Goal: Book appointment/travel/reservation

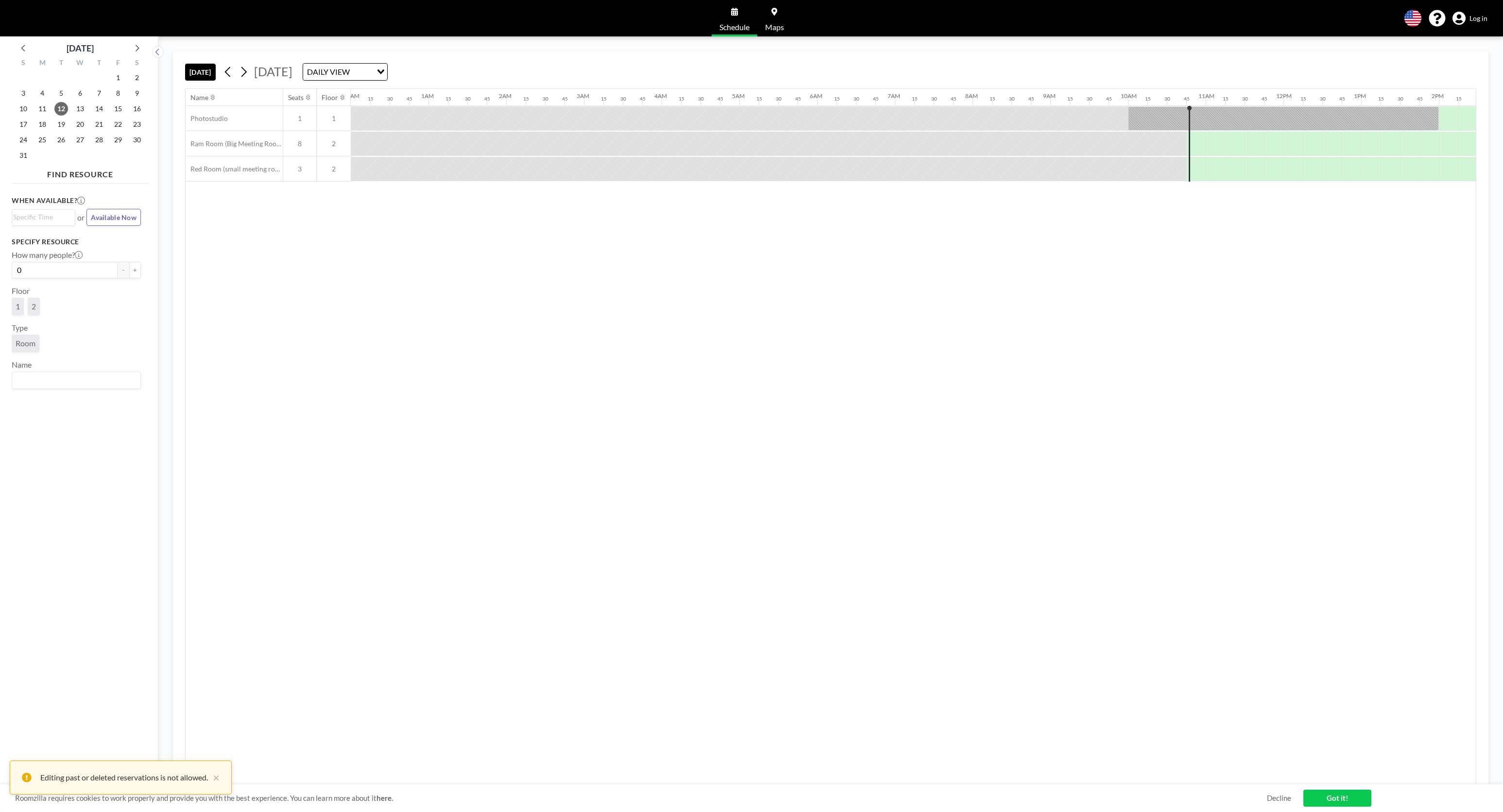
scroll to position [0, 741]
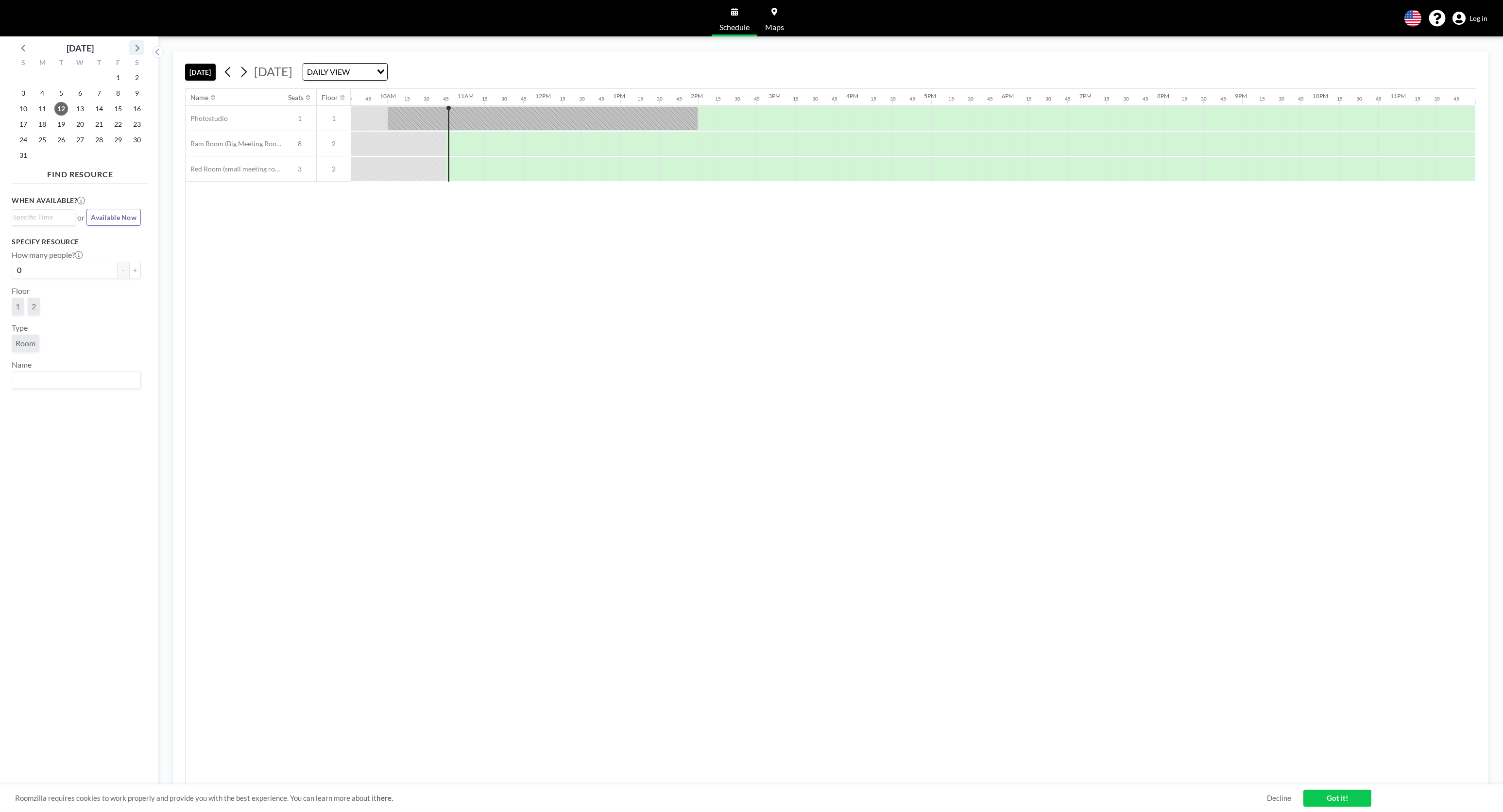
click at [139, 47] on icon at bounding box center [137, 48] width 13 height 13
click at [118, 79] on span "5" at bounding box center [118, 78] width 14 height 14
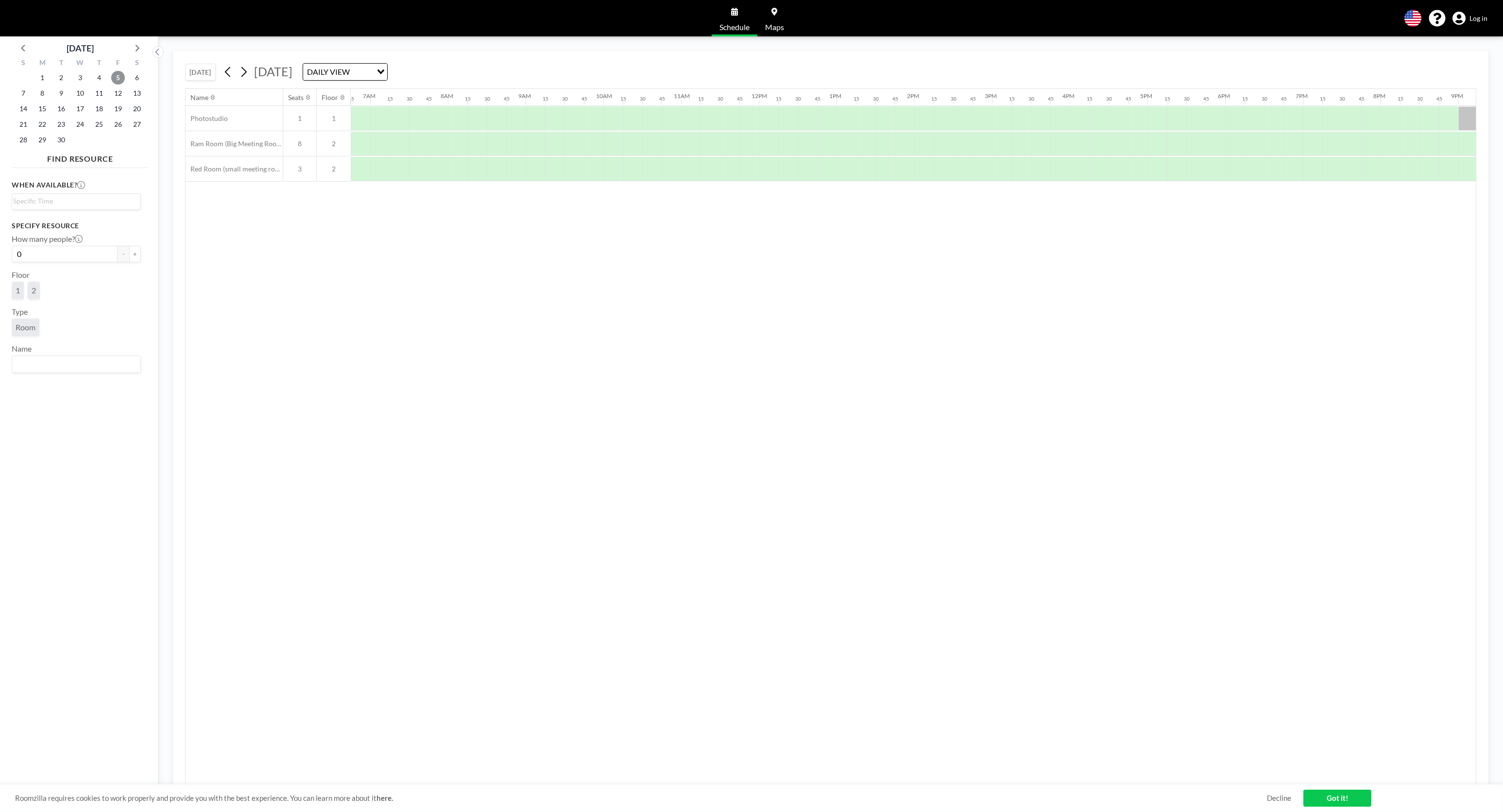
scroll to position [0, 603]
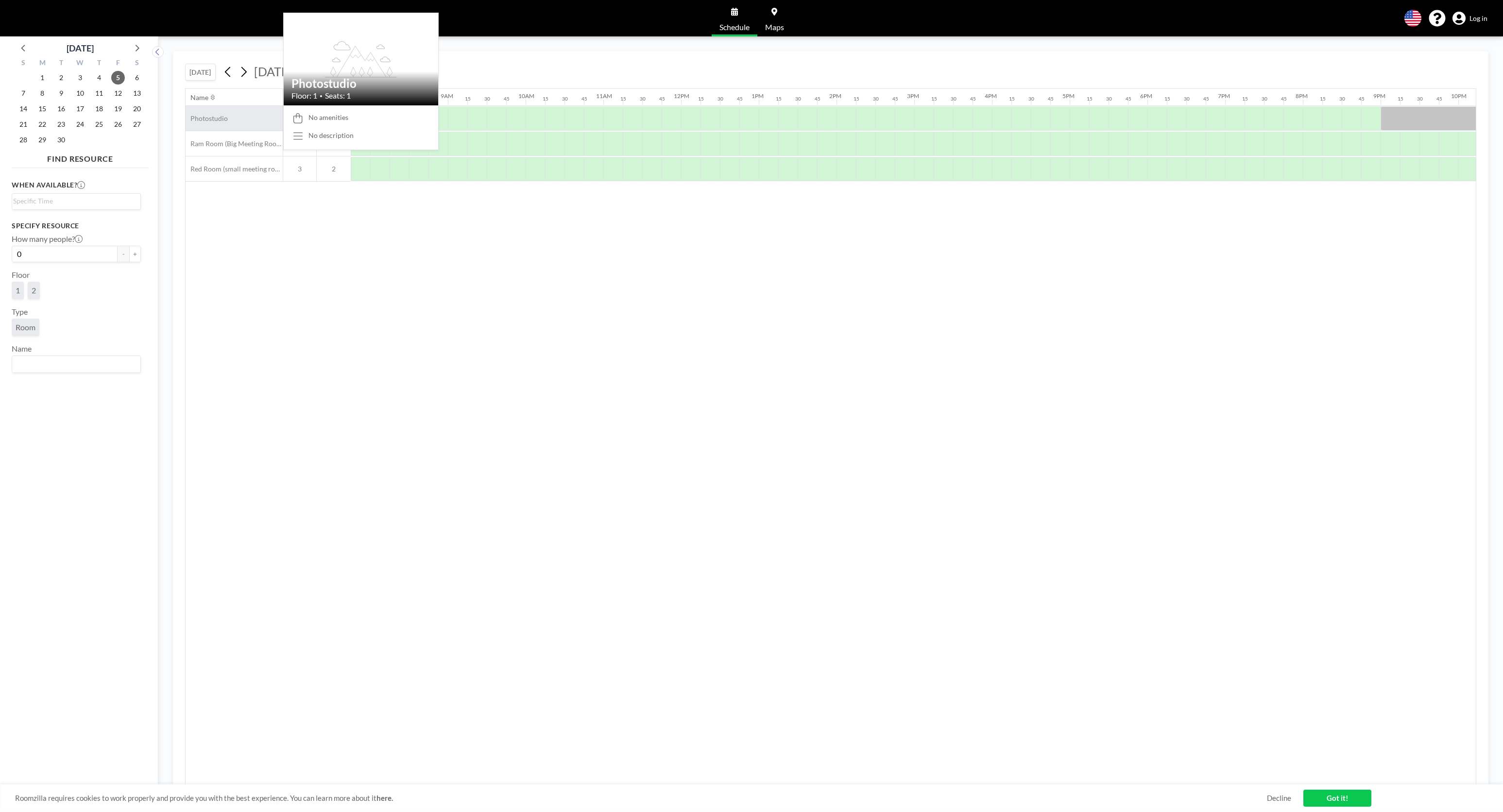
click at [230, 118] on div "Photostudio" at bounding box center [234, 118] width 97 height 25
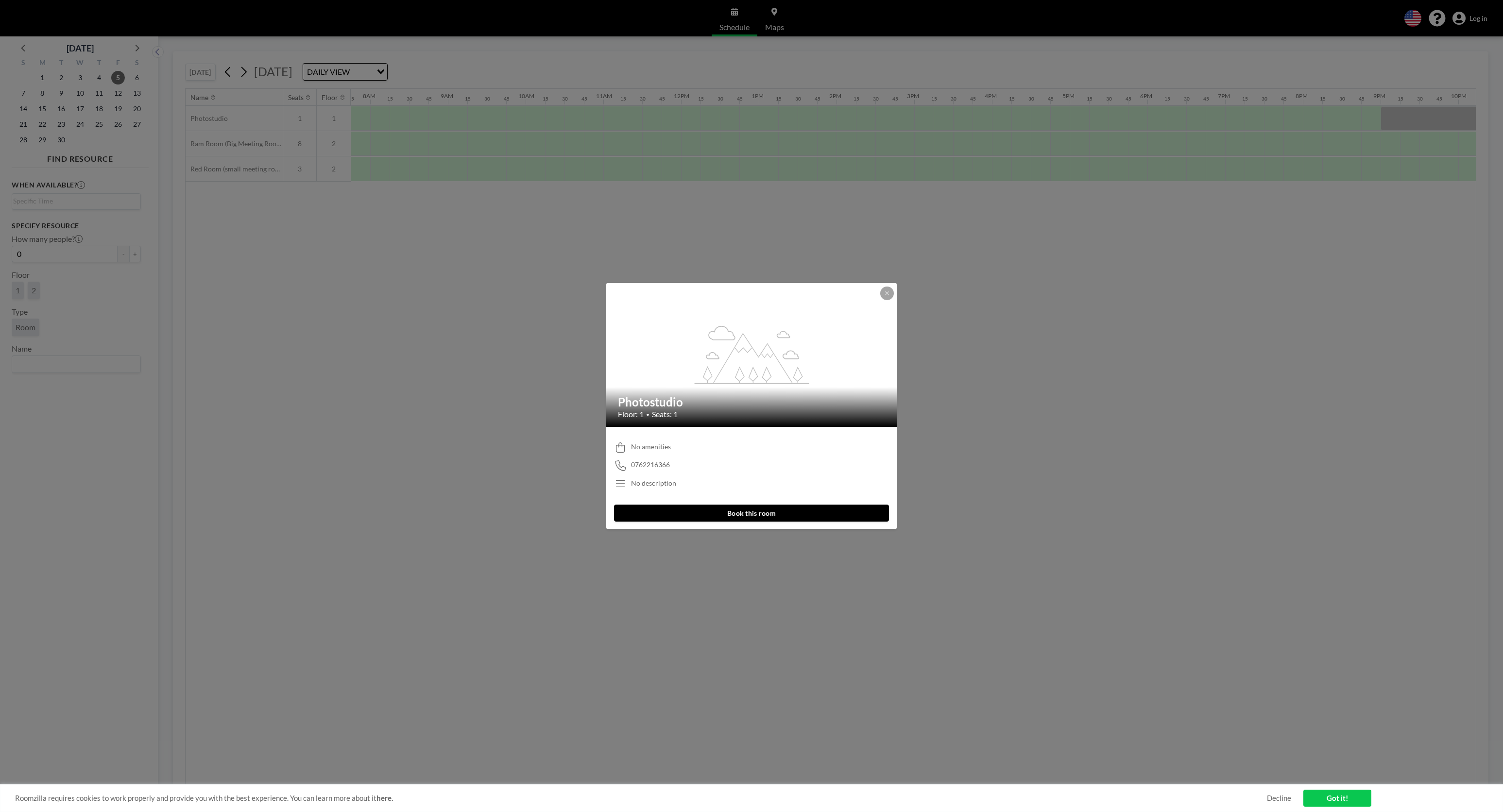
click at [43, 93] on div "flex-grow: 1.2; Photostudio Floor: 1 • Seats: 1 No amenities 0762216366 No desc…" at bounding box center [751, 406] width 1503 height 812
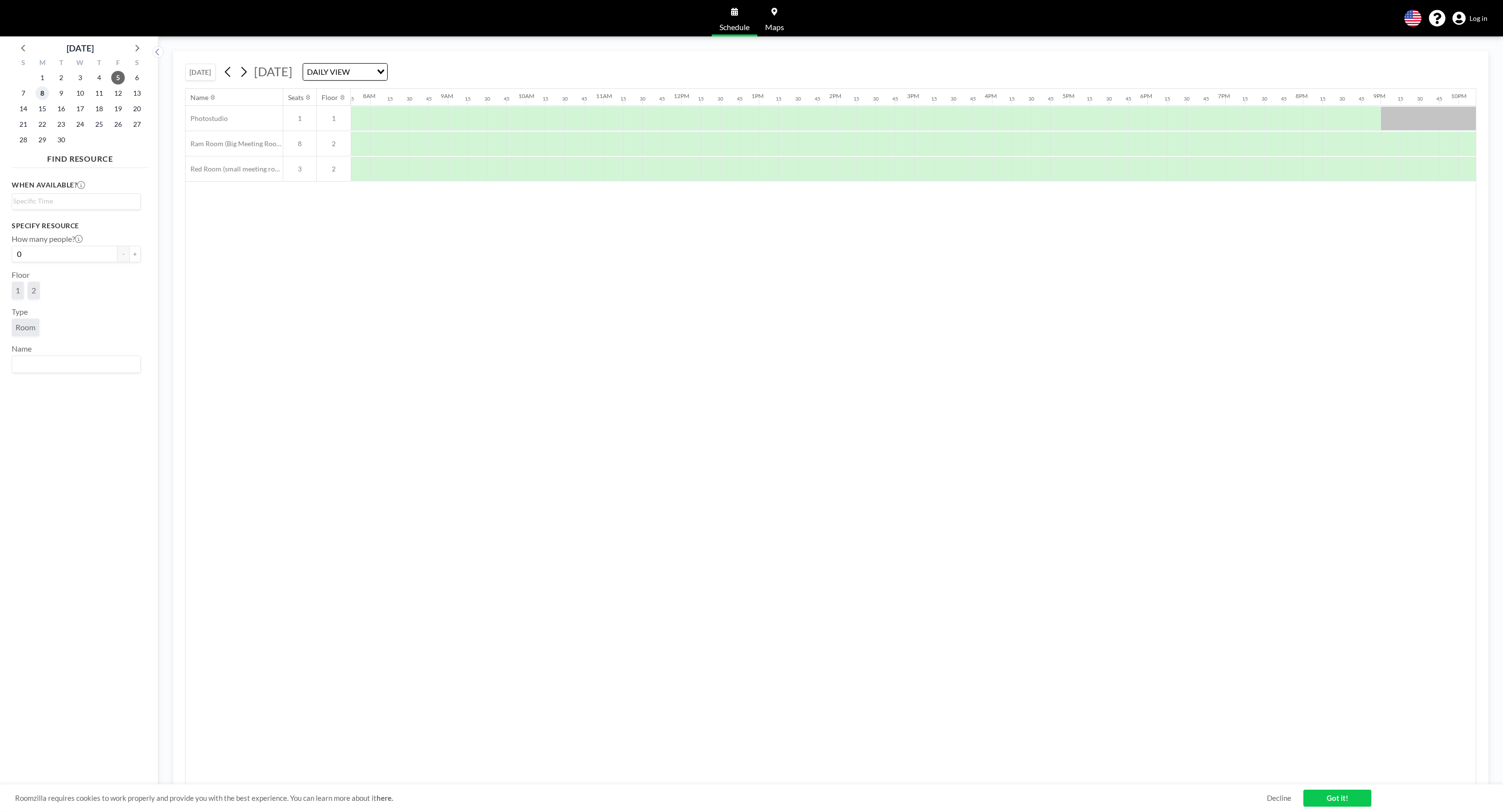
click at [43, 93] on span "8" at bounding box center [42, 93] width 14 height 14
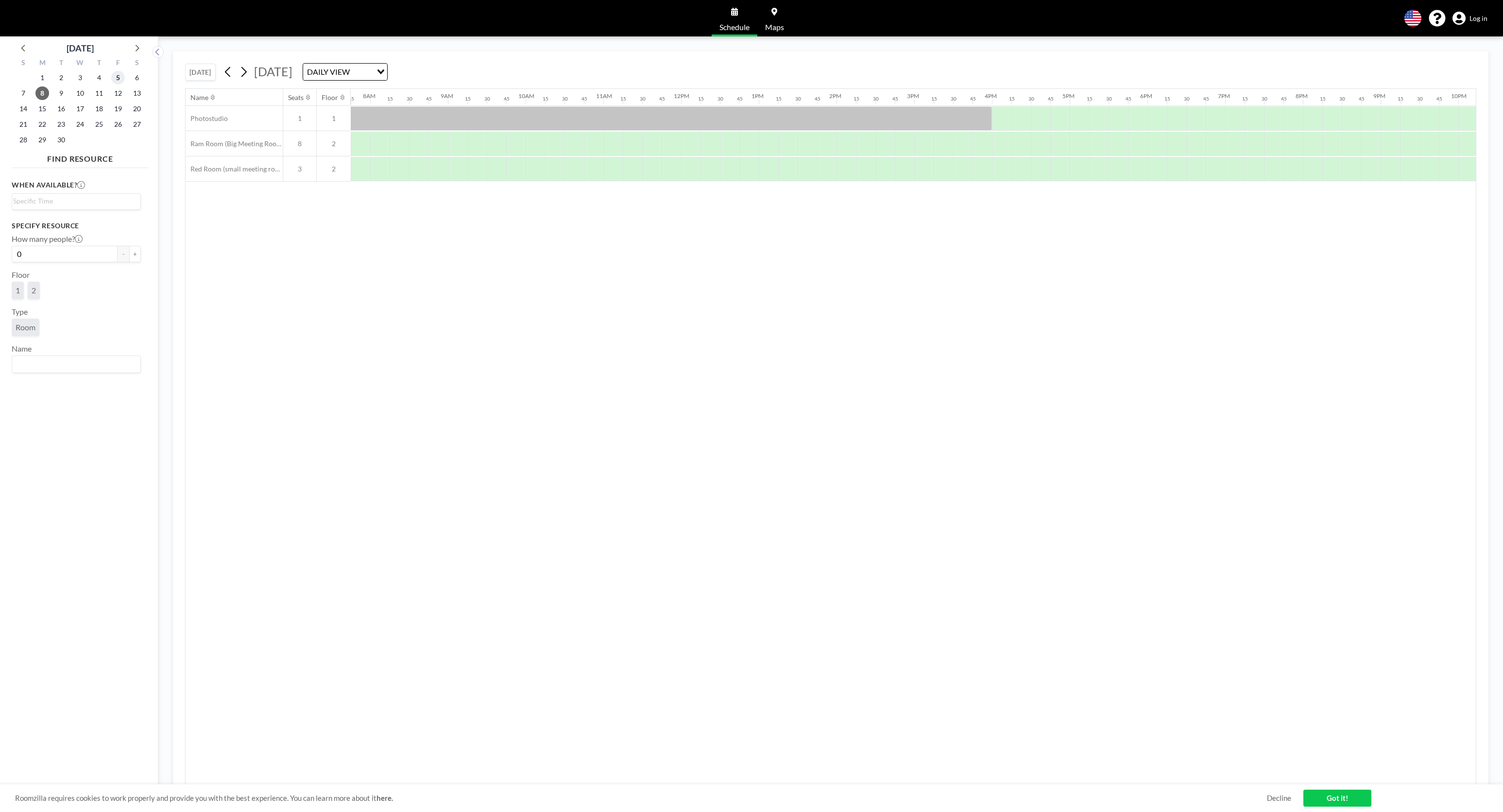
click at [119, 77] on span "5" at bounding box center [118, 78] width 14 height 14
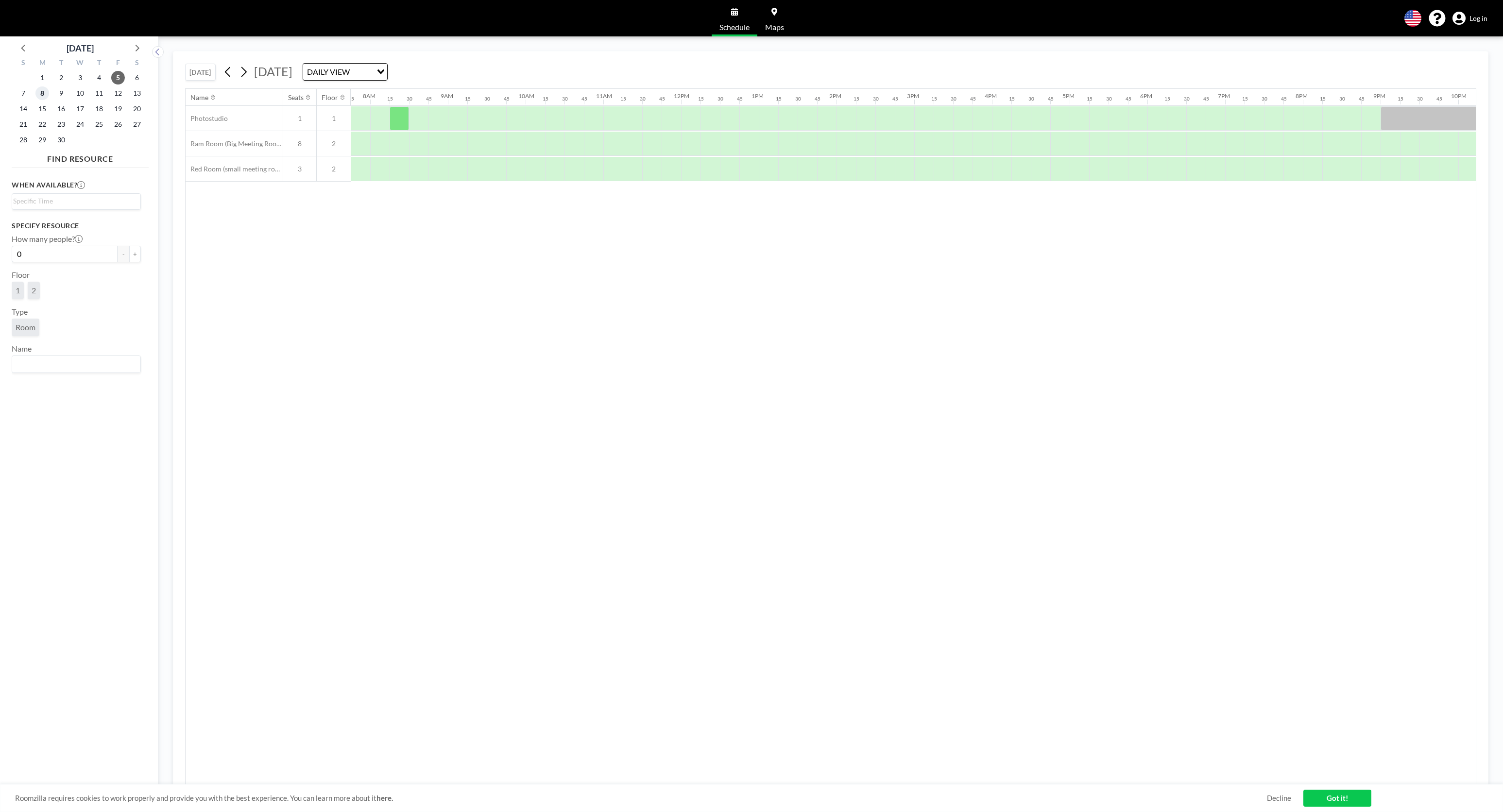
click at [43, 94] on span "8" at bounding box center [42, 93] width 14 height 14
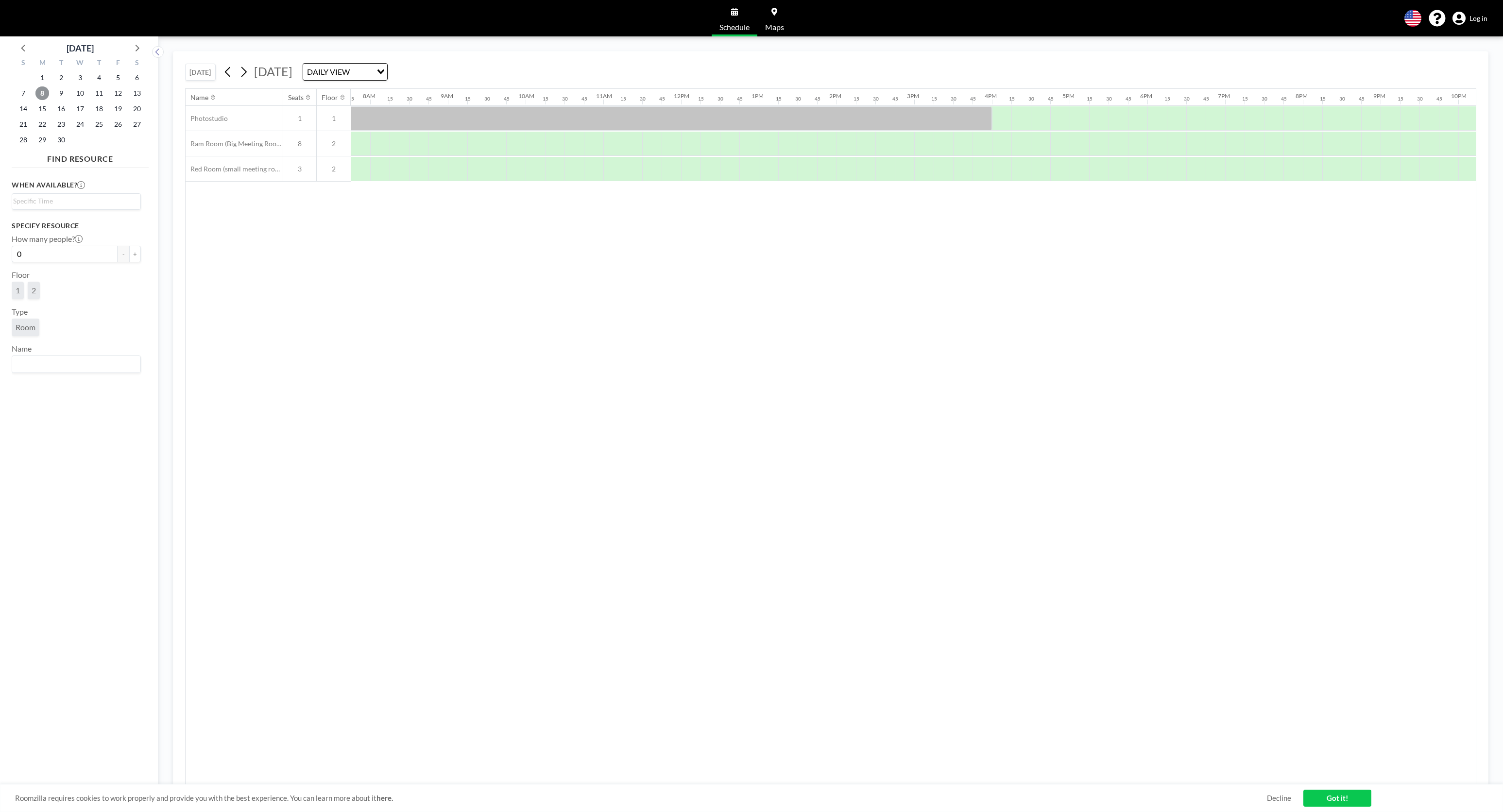
click at [45, 96] on span "8" at bounding box center [42, 93] width 14 height 14
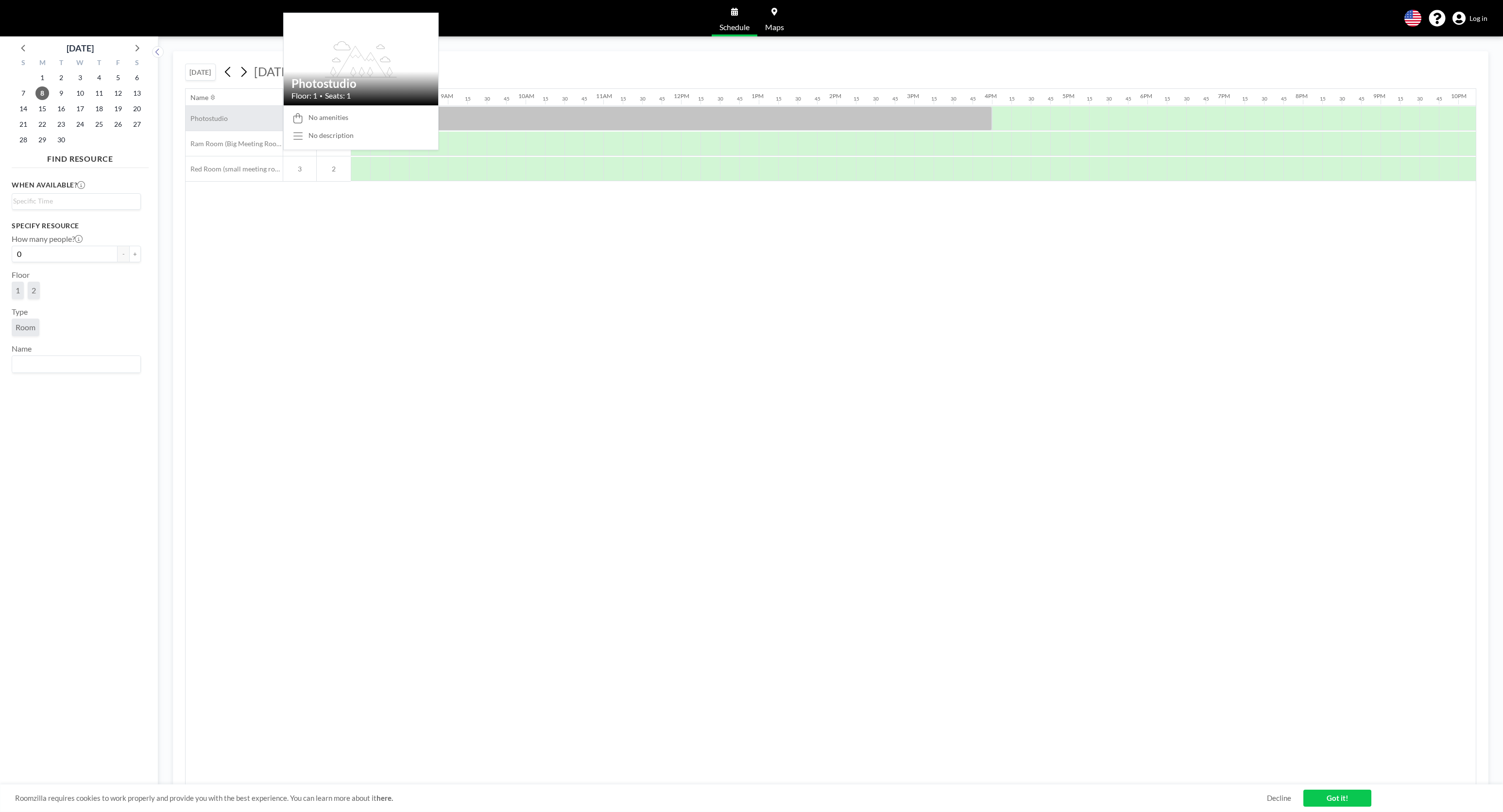
click at [229, 120] on div "Photostudio" at bounding box center [234, 118] width 97 height 25
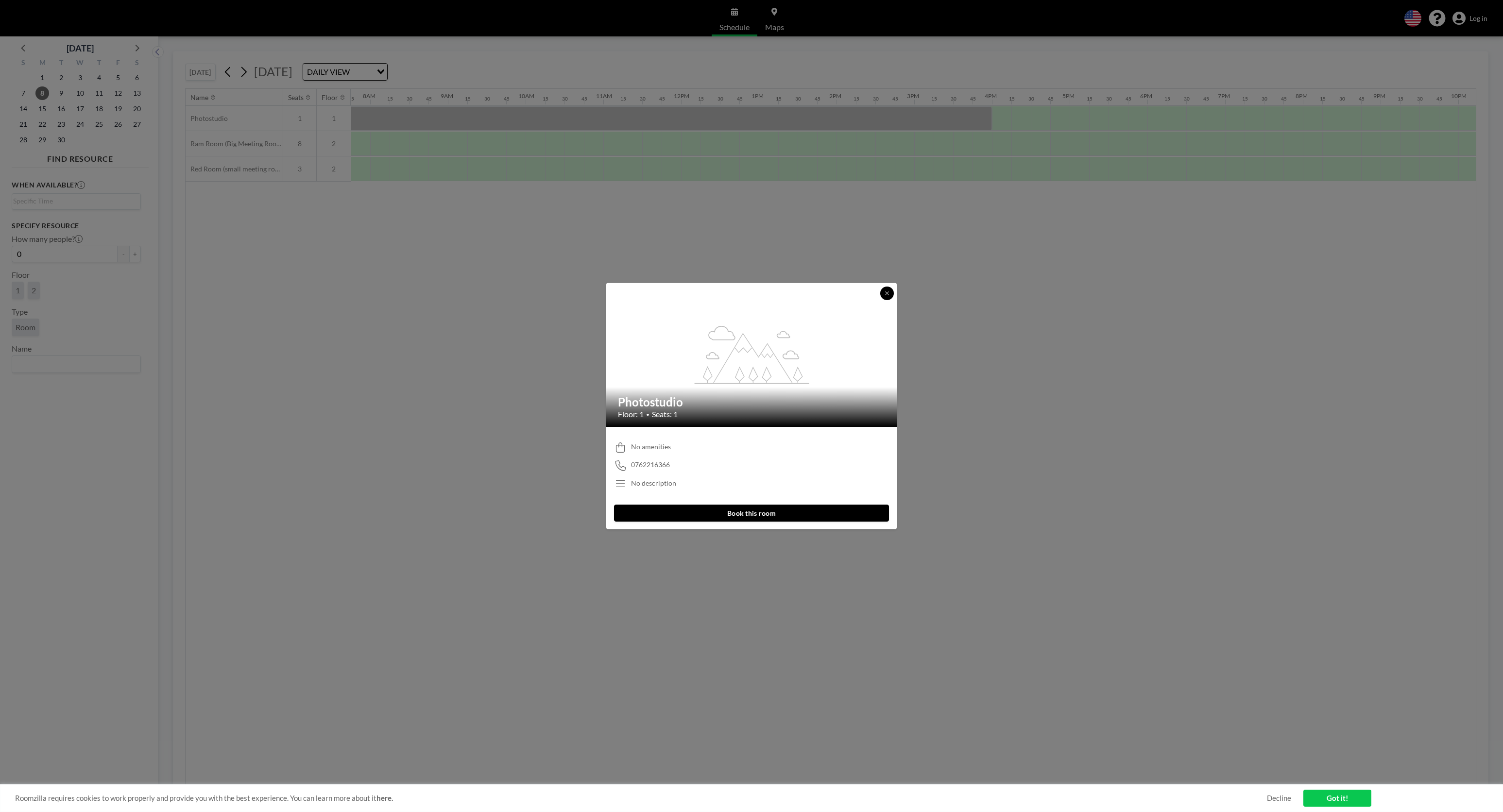
click at [887, 293] on icon at bounding box center [887, 293] width 6 height 6
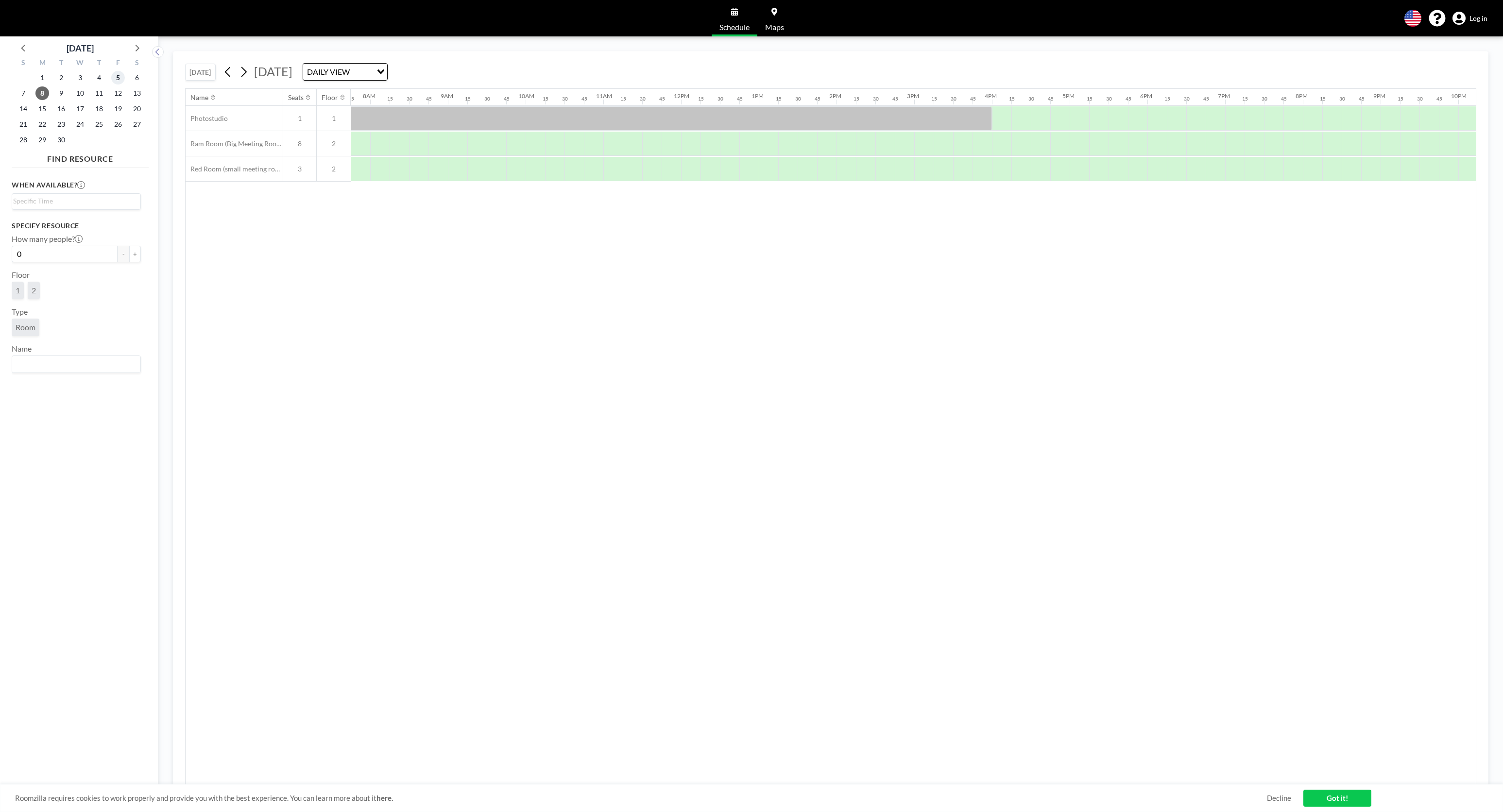
click at [119, 77] on span "5" at bounding box center [118, 78] width 14 height 14
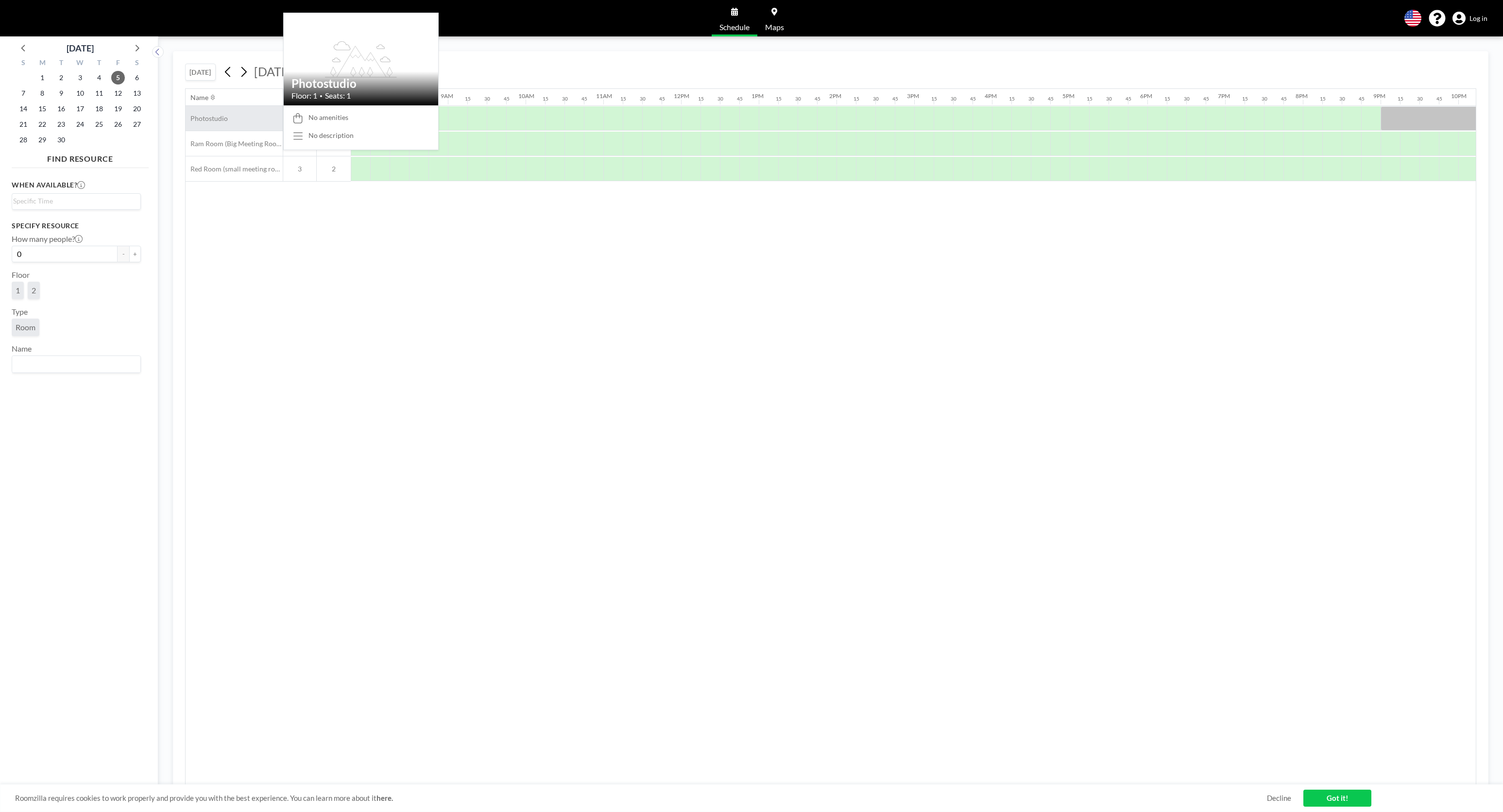
click at [213, 118] on span "Photostudio" at bounding box center [207, 118] width 42 height 9
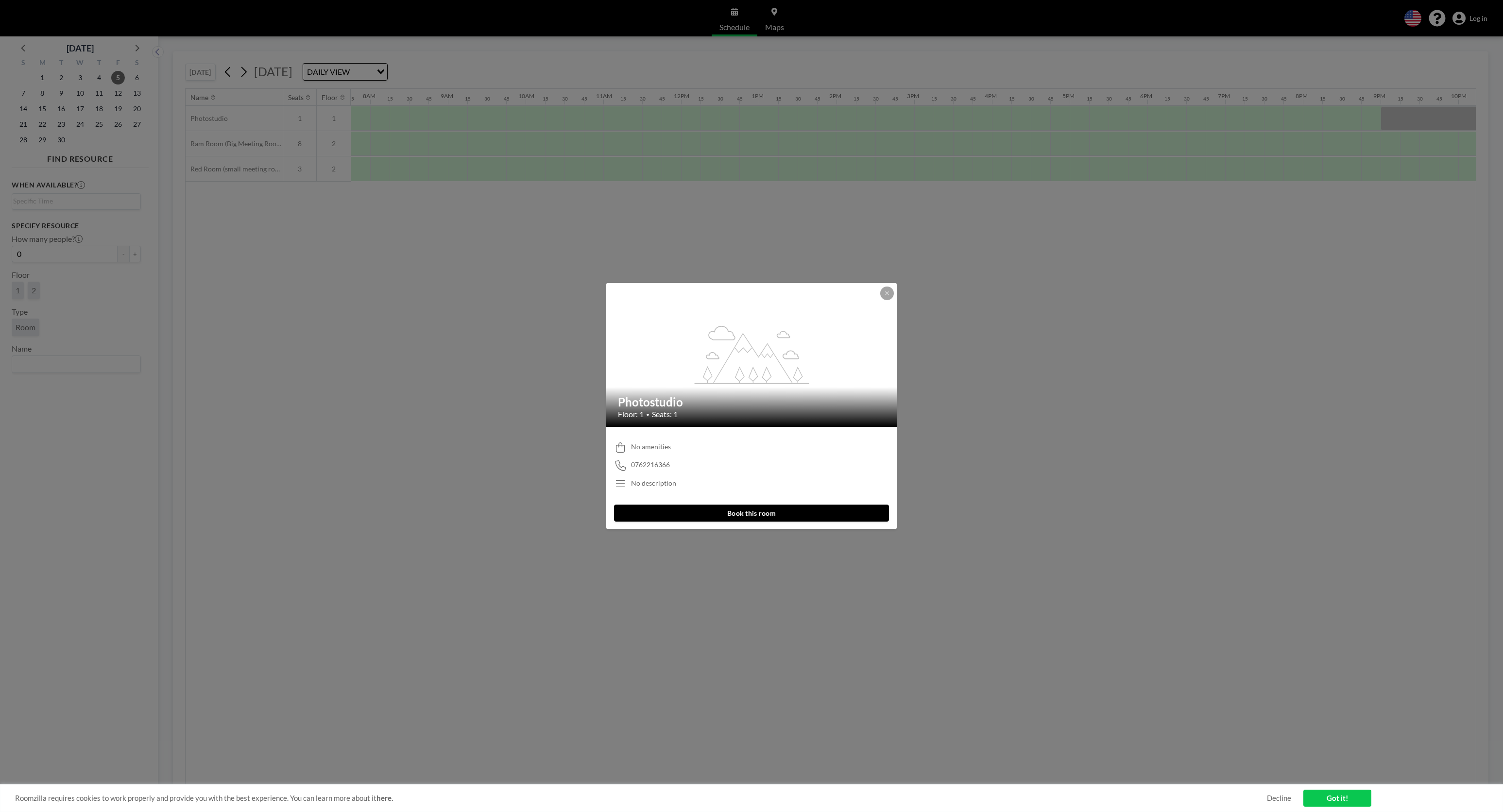
drag, startPoint x: 875, startPoint y: 310, endPoint x: 881, endPoint y: 307, distance: 6.7
click at [890, 293] on button at bounding box center [887, 293] width 14 height 14
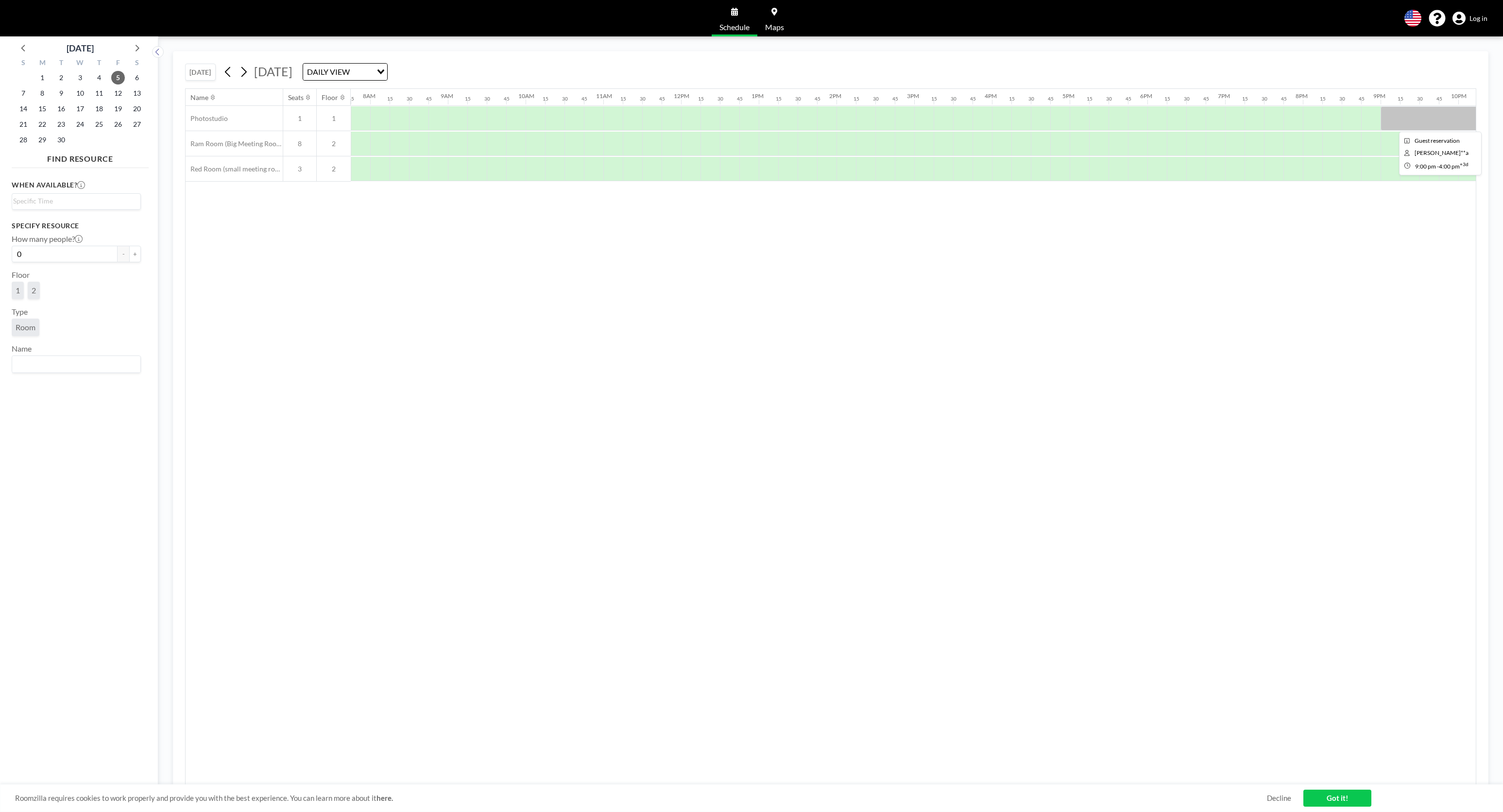
click at [1414, 113] on div at bounding box center [1497, 118] width 233 height 25
click at [1420, 116] on div at bounding box center [1497, 118] width 233 height 25
click at [1434, 118] on div at bounding box center [1497, 118] width 233 height 25
click at [1429, 118] on div at bounding box center [1497, 118] width 233 height 25
click at [1419, 120] on div at bounding box center [1497, 118] width 233 height 25
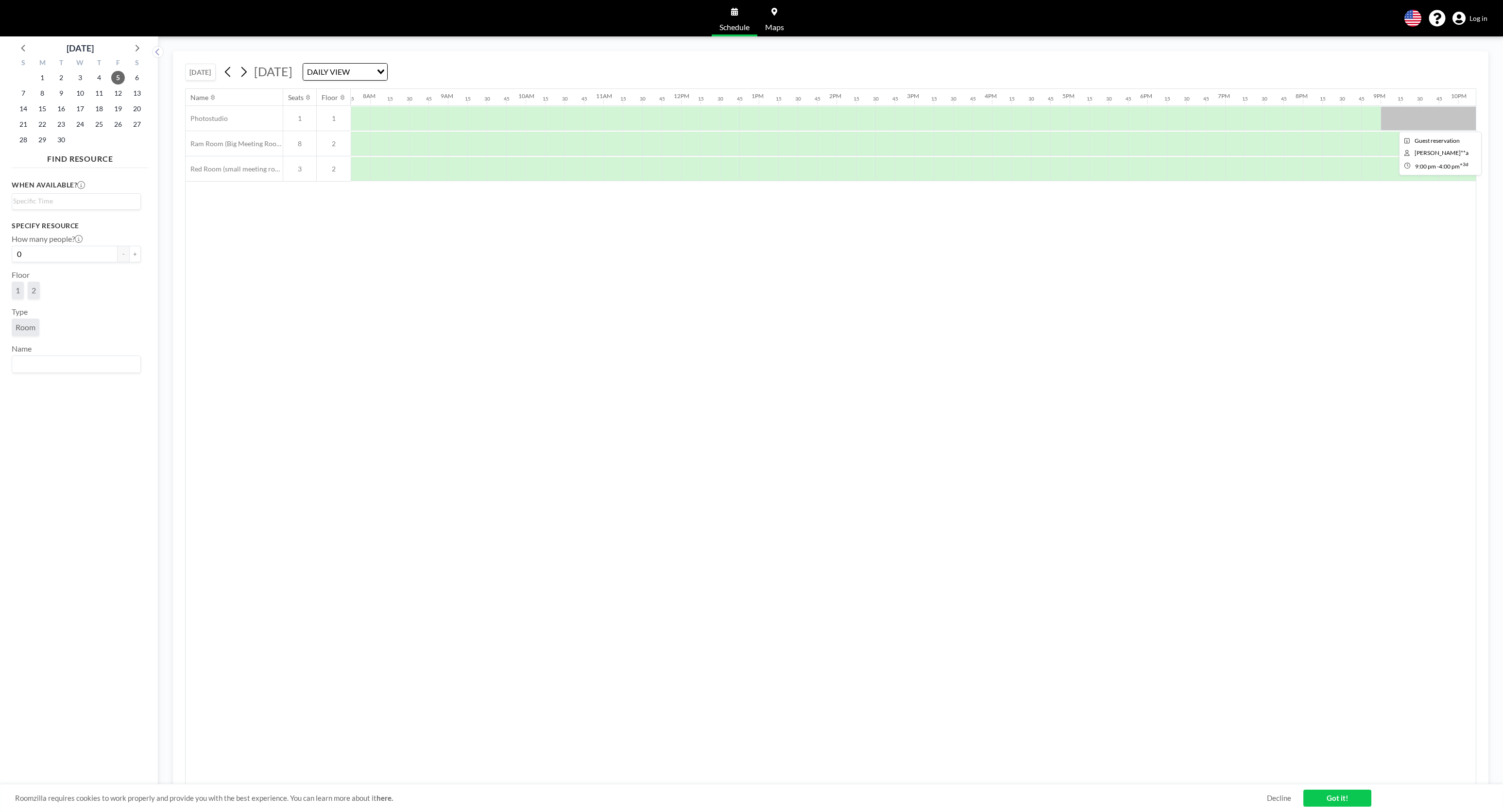
click at [1415, 115] on div at bounding box center [1497, 118] width 233 height 25
click at [1461, 18] on icon at bounding box center [1459, 19] width 13 height 14
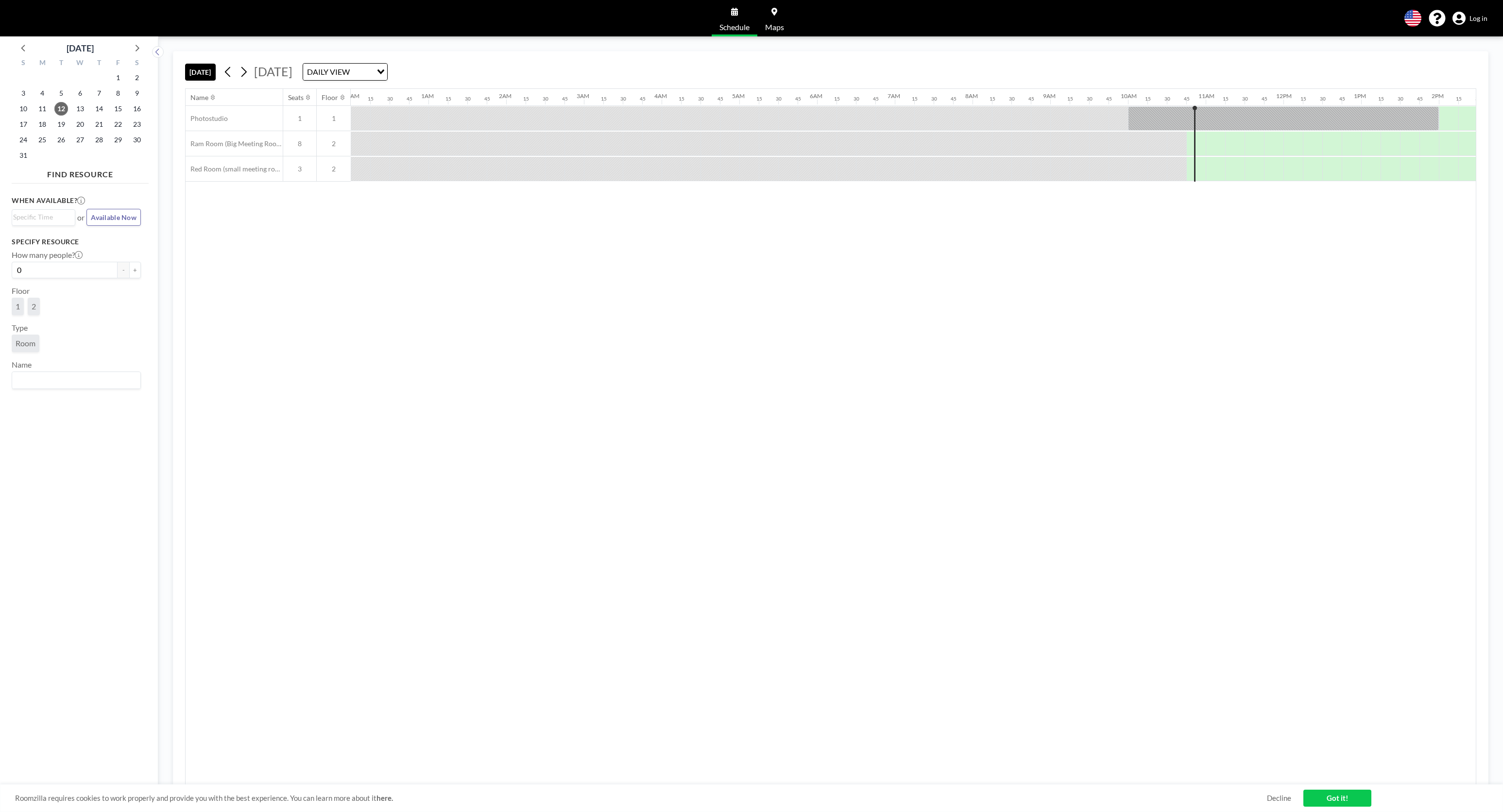
scroll to position [0, 741]
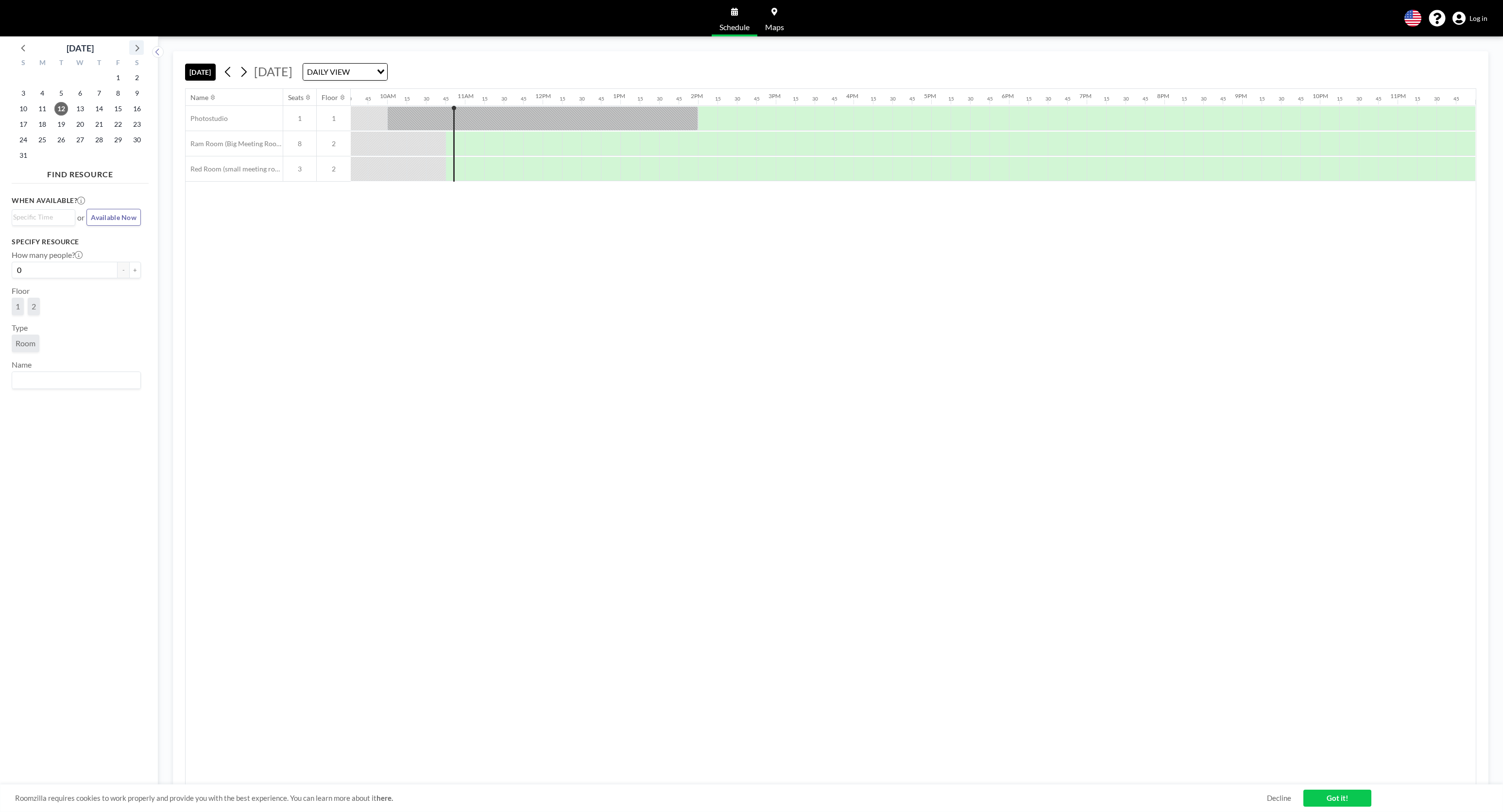
click at [138, 46] on icon at bounding box center [137, 48] width 13 height 13
click at [116, 80] on span "5" at bounding box center [118, 78] width 14 height 14
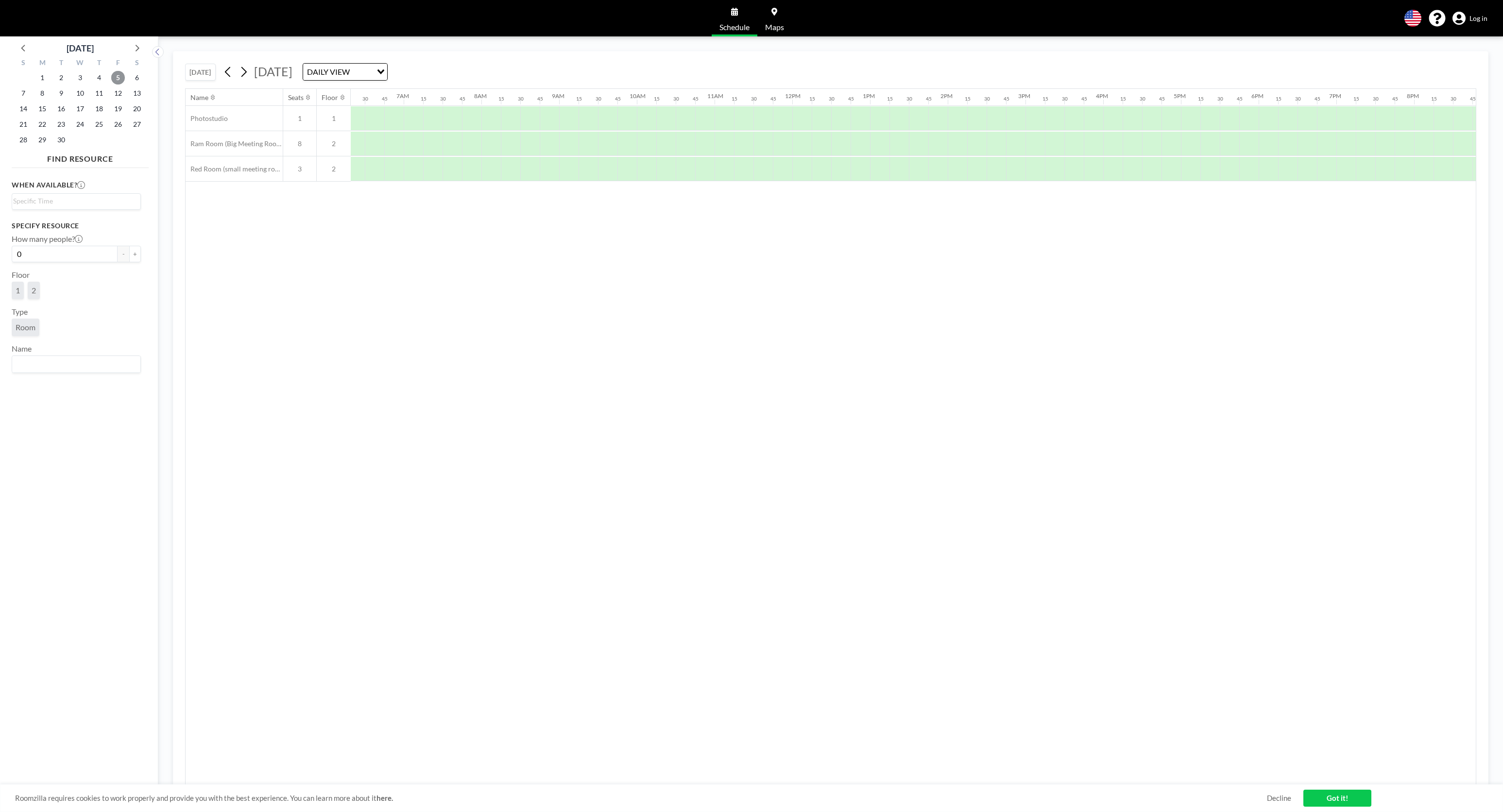
scroll to position [0, 603]
click at [1429, 118] on div at bounding box center [1497, 118] width 233 height 25
click at [1414, 118] on div at bounding box center [1497, 118] width 233 height 25
